Goal: Find specific fact: Find specific page/section

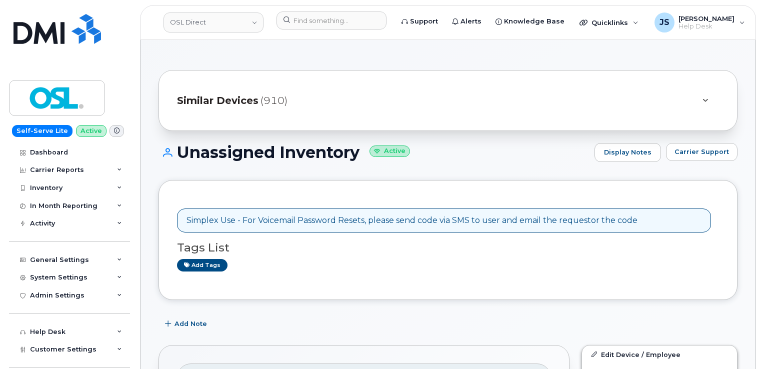
scroll to position [235, 0]
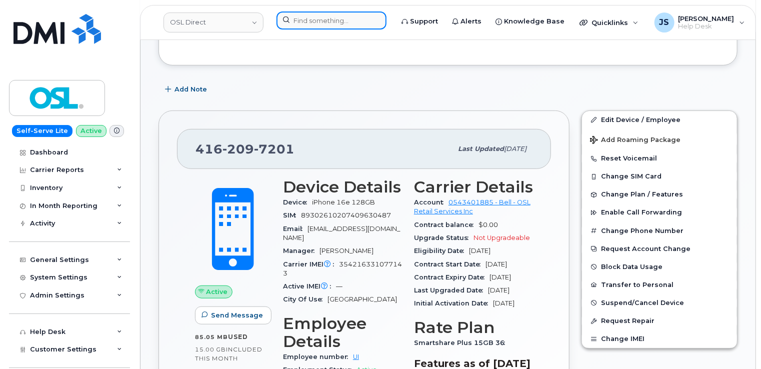
click at [329, 15] on input at bounding box center [332, 21] width 110 height 18
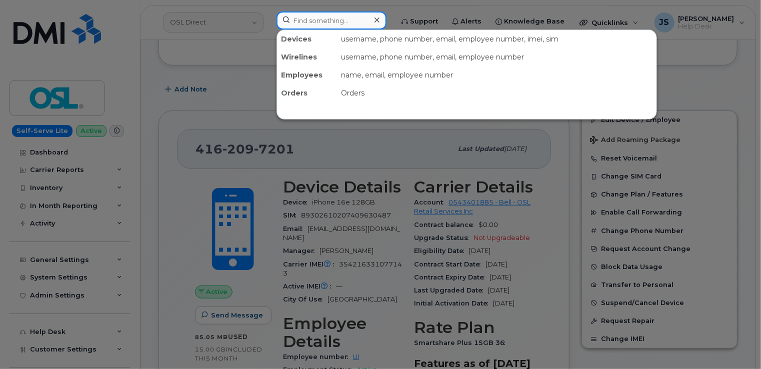
paste input "[PHONE_NUMBER]"
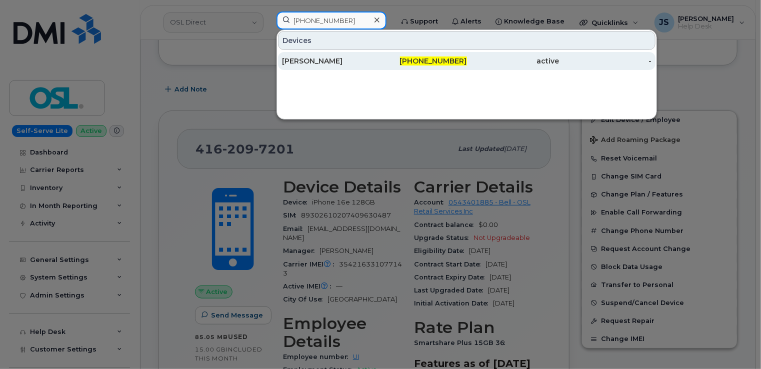
type input "[PHONE_NUMBER]"
click at [314, 60] on div "[PERSON_NAME]" at bounding box center [328, 61] width 93 height 10
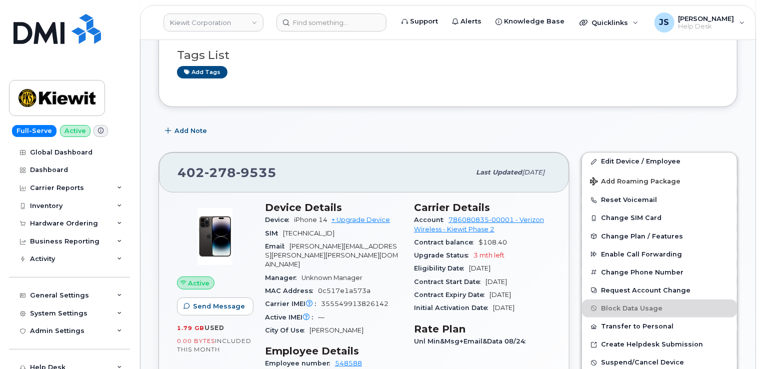
scroll to position [100, 0]
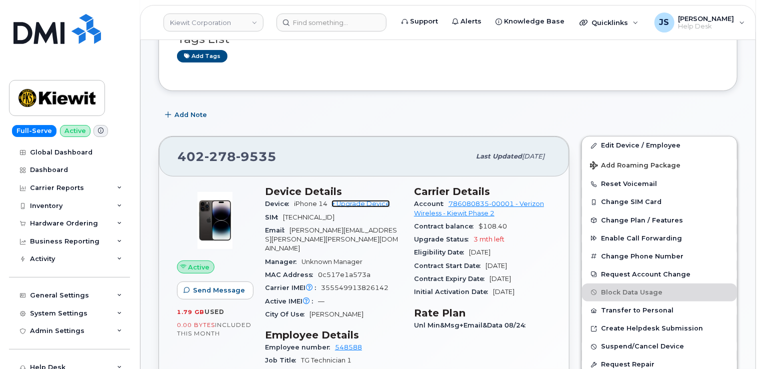
click at [365, 205] on link "+ Upgrade Device" at bounding box center [361, 204] width 59 height 8
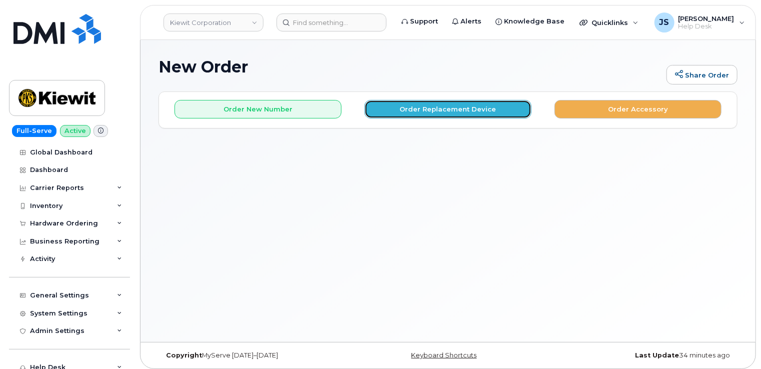
click at [418, 115] on button "Order Replacement Device" at bounding box center [448, 109] width 167 height 19
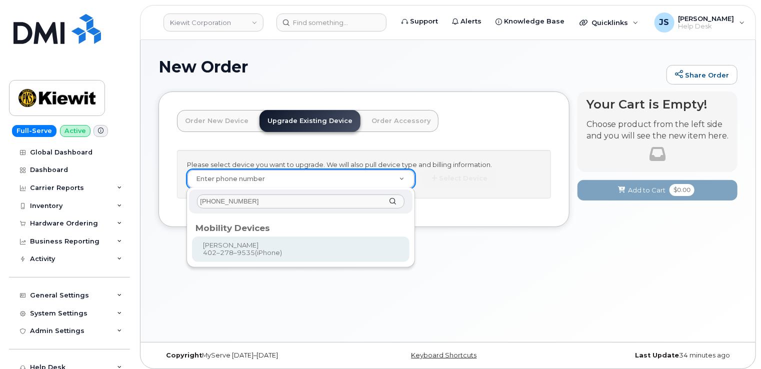
type input "[PHONE_NUMBER]"
type input "1167408"
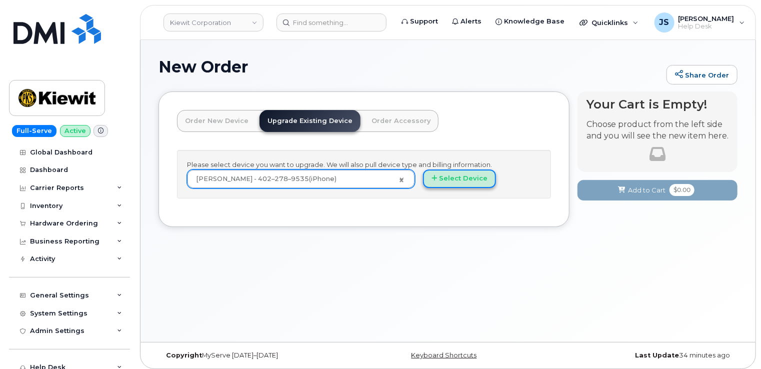
click at [457, 177] on button "Select Device" at bounding box center [459, 179] width 73 height 19
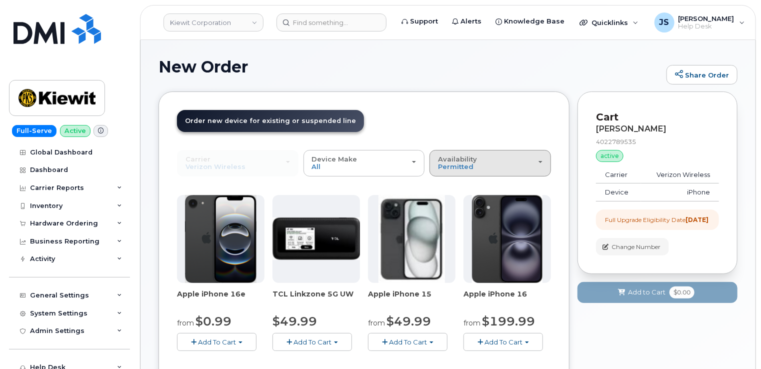
click at [471, 159] on span "Availability" at bounding box center [457, 159] width 39 height 8
click at [445, 203] on label "All" at bounding box center [442, 203] width 21 height 12
click at [0, 0] on input "All" at bounding box center [0, 0] width 0 height 0
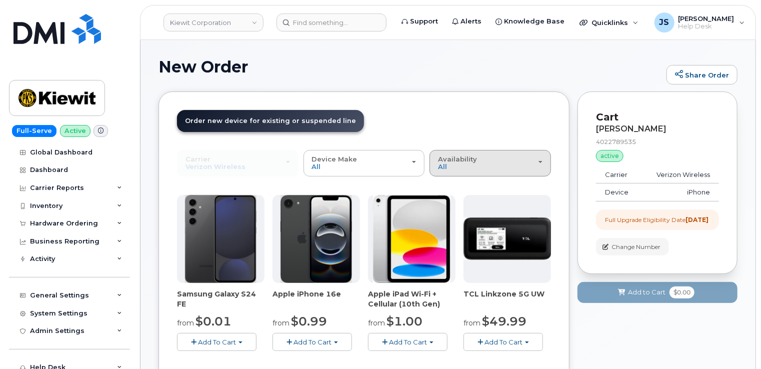
click at [475, 171] on button "Availability Permitted All" at bounding box center [491, 163] width 122 height 26
click at [452, 186] on label "Permitted" at bounding box center [455, 186] width 47 height 12
click at [0, 0] on input "Permitted" at bounding box center [0, 0] width 0 height 0
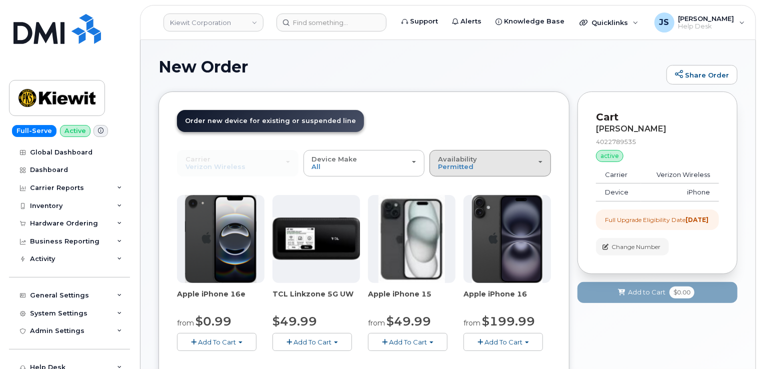
click at [466, 162] on span "Availability" at bounding box center [457, 159] width 39 height 8
click at [451, 206] on label "All" at bounding box center [442, 203] width 21 height 12
click at [0, 0] on input "All" at bounding box center [0, 0] width 0 height 0
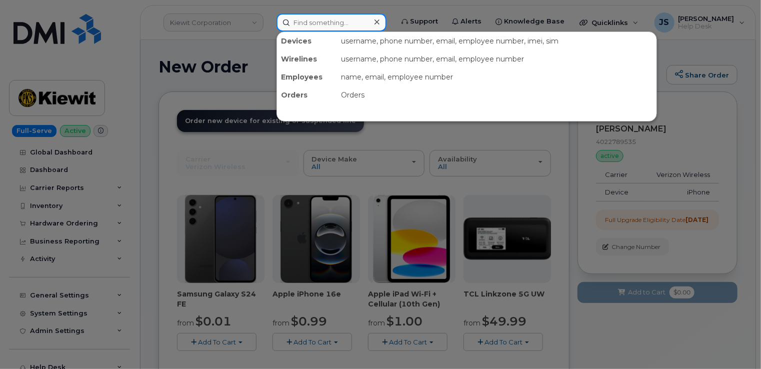
paste input "402-278-9535"
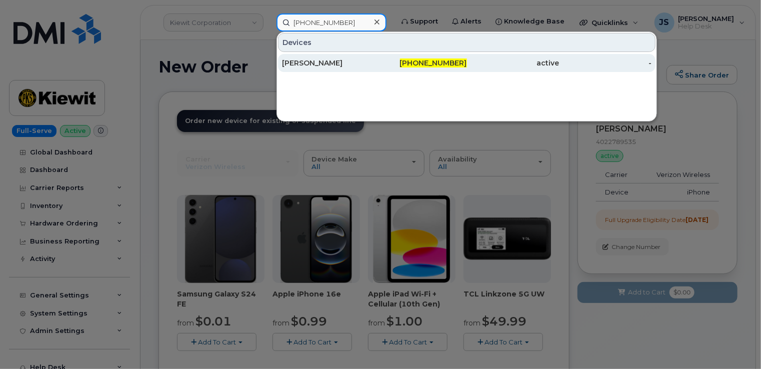
type input "402-278-9535"
click at [344, 61] on div "AMANDA JONES" at bounding box center [328, 63] width 93 height 10
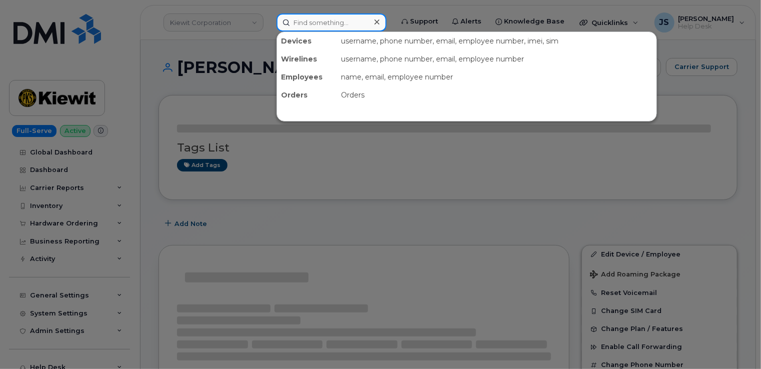
paste input "402-278-9535"
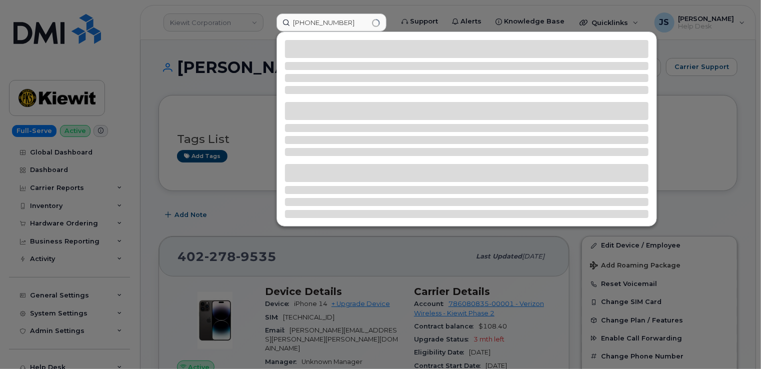
click at [158, 94] on div at bounding box center [380, 184] width 761 height 369
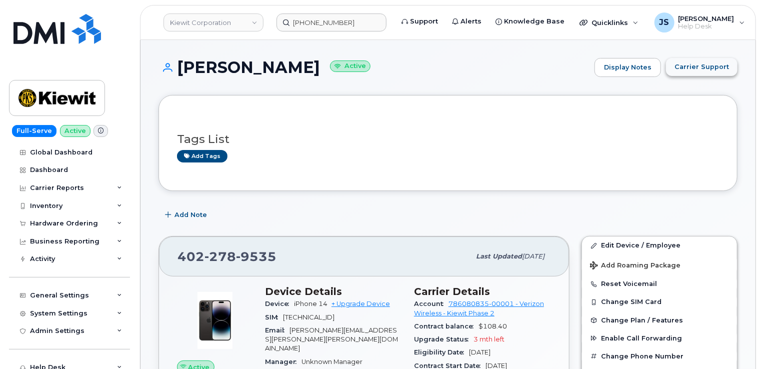
click at [700, 63] on span "Carrier Support" at bounding box center [702, 67] width 55 height 10
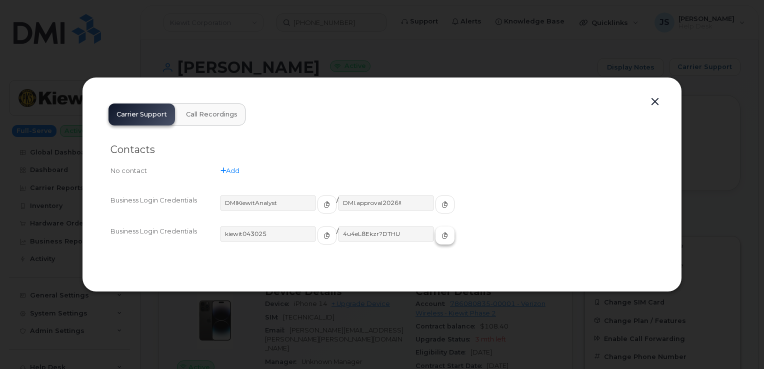
click at [442, 236] on icon "button" at bounding box center [445, 236] width 6 height 6
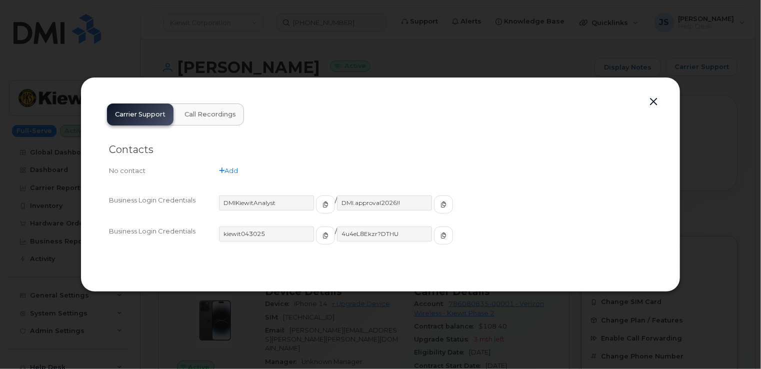
click at [657, 99] on button "button" at bounding box center [653, 102] width 15 height 14
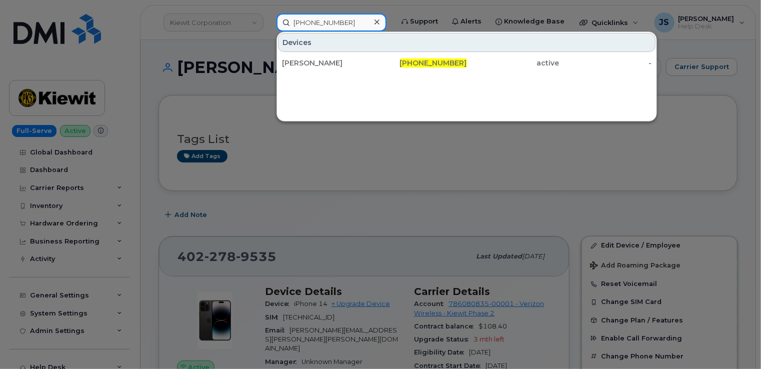
click at [315, 22] on input "402-278-9535" at bounding box center [332, 23] width 110 height 18
paste input "(519)329-4806"
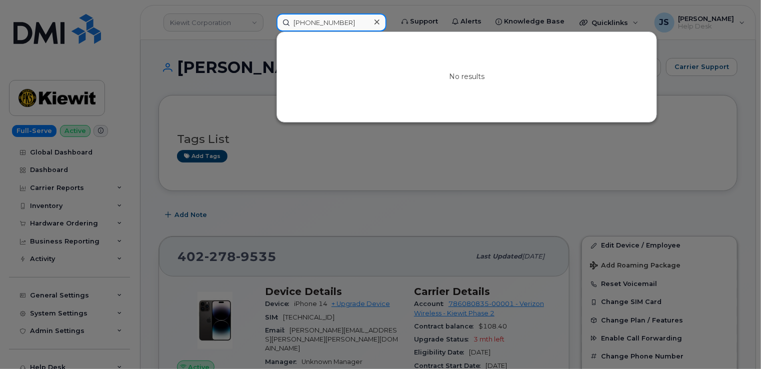
type input "(519)329-4806"
click at [236, 35] on div at bounding box center [380, 184] width 761 height 369
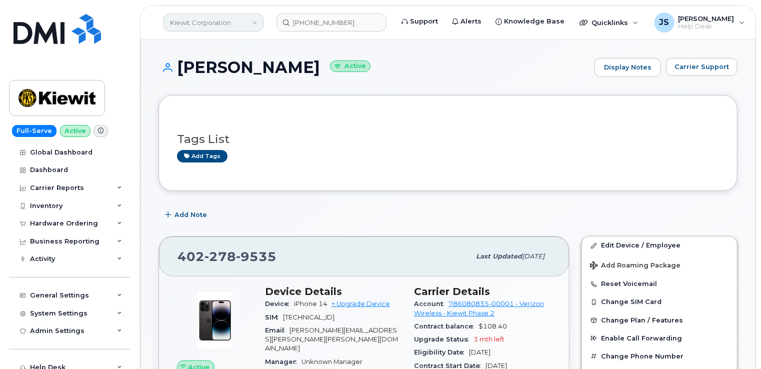
click at [224, 19] on link "Kiewit Corporation" at bounding box center [214, 23] width 100 height 18
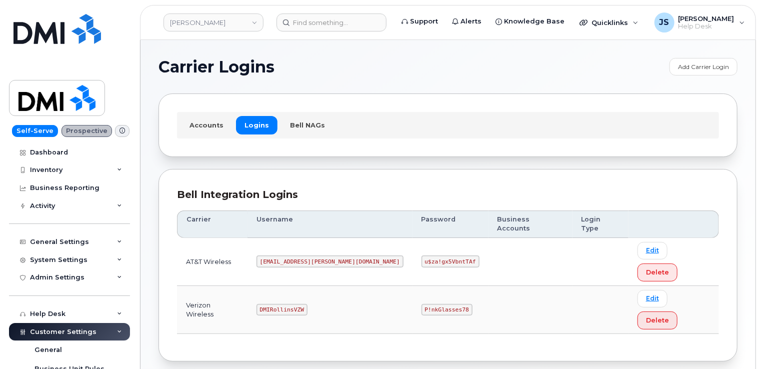
click at [422, 304] on code "P!nkGlasses78" at bounding box center [447, 310] width 51 height 12
copy code "P!nkGlasses78"
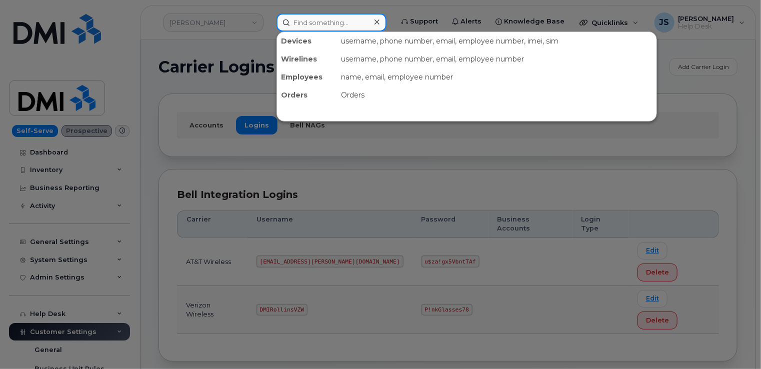
paste input "775-388-7495"
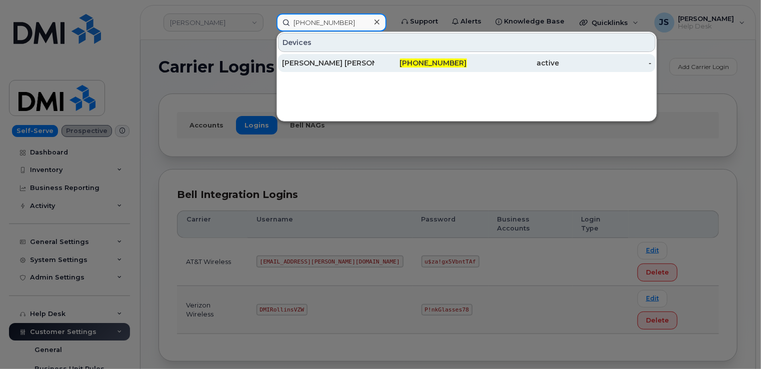
type input "775-388-7495"
click at [350, 58] on div "VENKATA JAYDHEER NAIDU CHAPALA" at bounding box center [328, 63] width 93 height 10
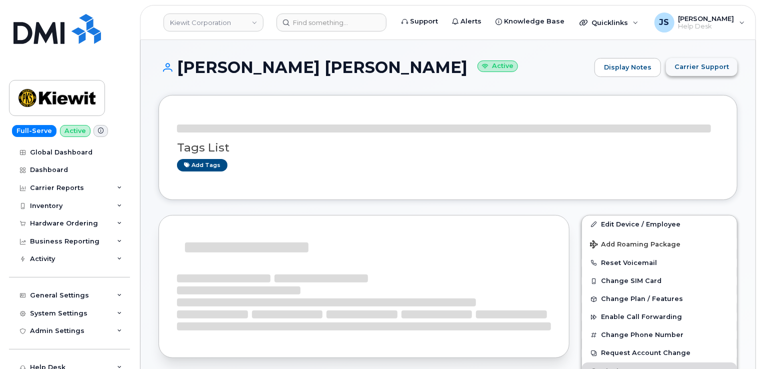
click at [691, 69] on span "Carrier Support" at bounding box center [702, 67] width 55 height 10
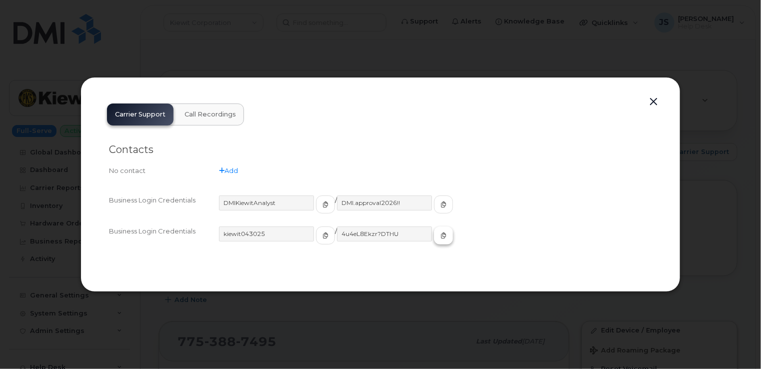
click at [441, 235] on icon "button" at bounding box center [444, 236] width 6 height 6
click at [582, 44] on div at bounding box center [380, 184] width 761 height 369
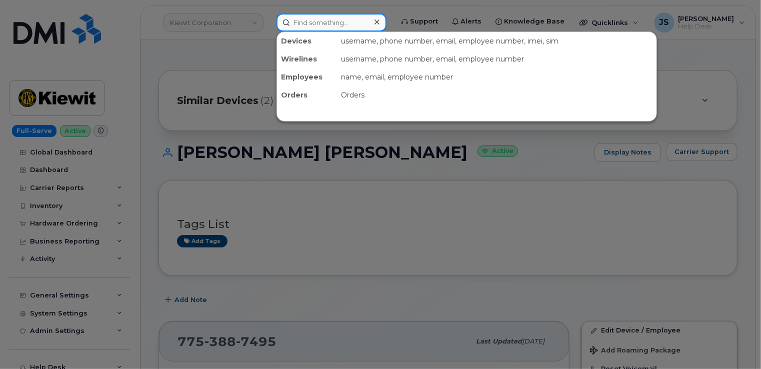
paste input "299856"
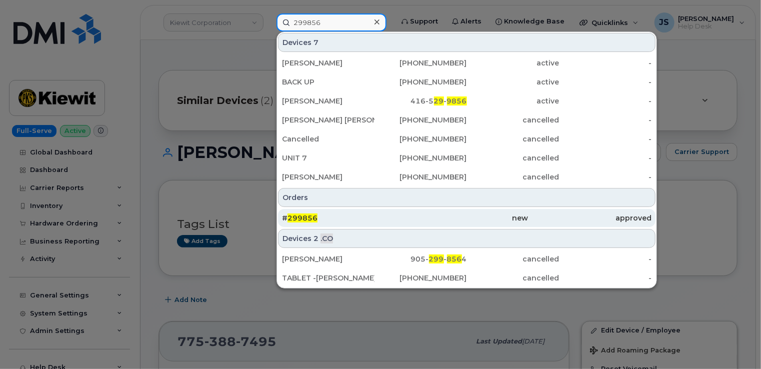
type input "299856"
click at [349, 209] on div "# 299856" at bounding box center [343, 218] width 123 height 18
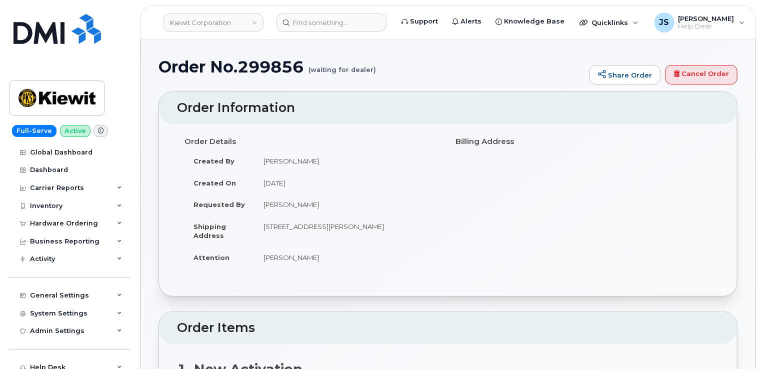
click at [271, 69] on h1 "Order No.299856 (waiting for dealer)" at bounding box center [372, 67] width 426 height 18
copy h1 "299856"
click at [324, 19] on input at bounding box center [332, 23] width 110 height 18
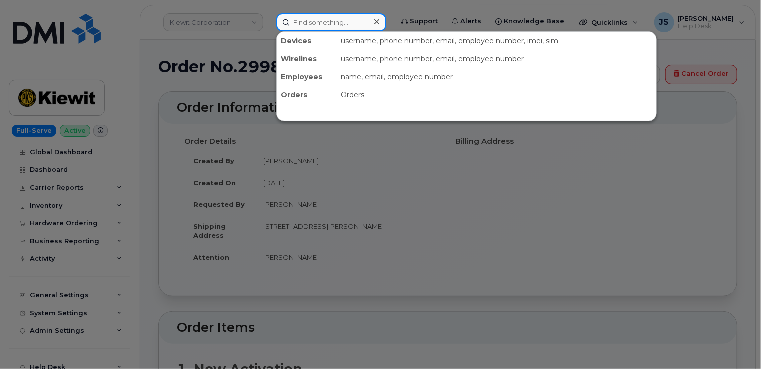
paste input "6616198646"
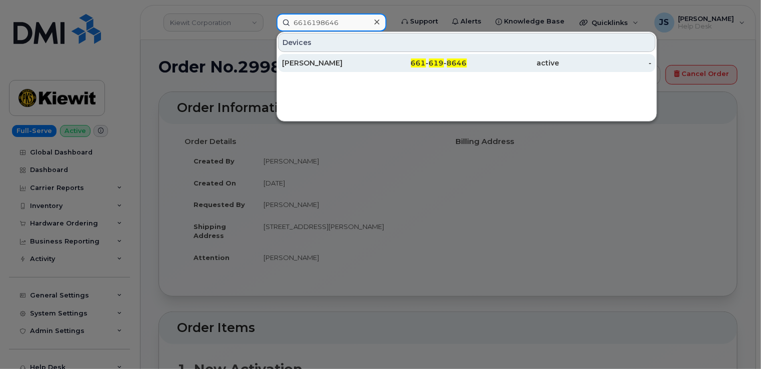
type input "6616198646"
click at [323, 62] on div "[PERSON_NAME]" at bounding box center [328, 63] width 93 height 10
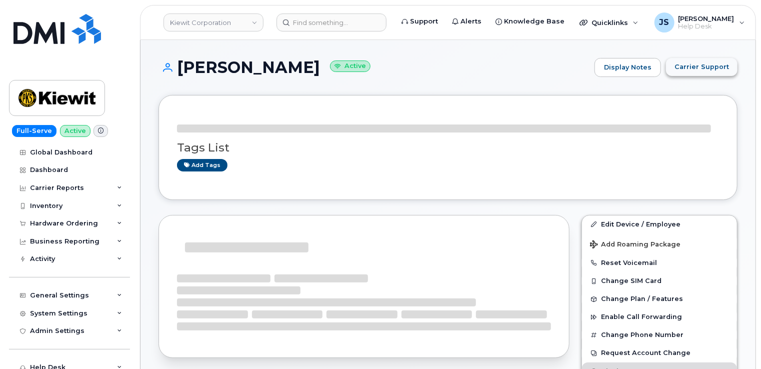
click at [700, 65] on span "Carrier Support" at bounding box center [702, 67] width 55 height 10
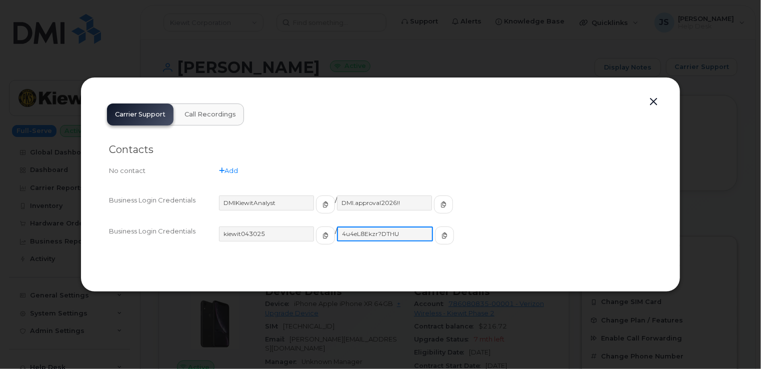
drag, startPoint x: 386, startPoint y: 233, endPoint x: 330, endPoint y: 234, distance: 56.5
click at [337, 234] on input "4u4eL8Ekzr?DTHU" at bounding box center [385, 234] width 96 height 15
drag, startPoint x: 330, startPoint y: 234, endPoint x: 337, endPoint y: 234, distance: 7.5
click at [656, 101] on button "button" at bounding box center [653, 102] width 15 height 14
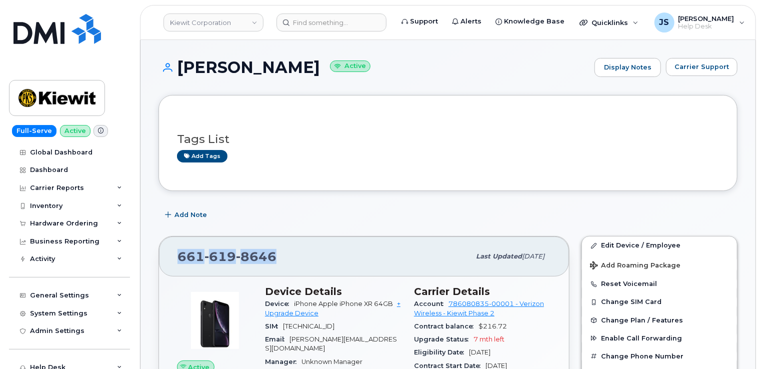
drag, startPoint x: 269, startPoint y: 257, endPoint x: 181, endPoint y: 257, distance: 88.5
click at [178, 256] on span "[PHONE_NUMBER]" at bounding box center [227, 256] width 99 height 15
copy span "[PHONE_NUMBER]"
